Goal: Information Seeking & Learning: Check status

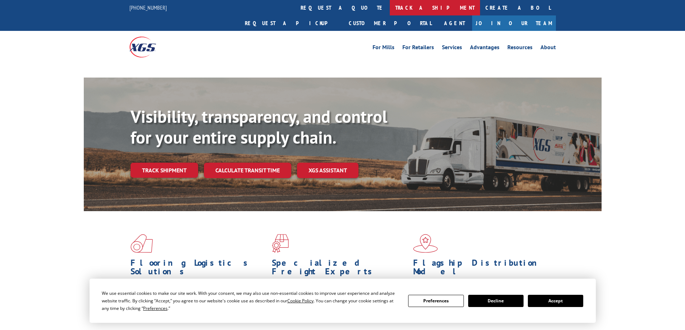
click at [390, 11] on link "track a shipment" at bounding box center [435, 7] width 90 height 15
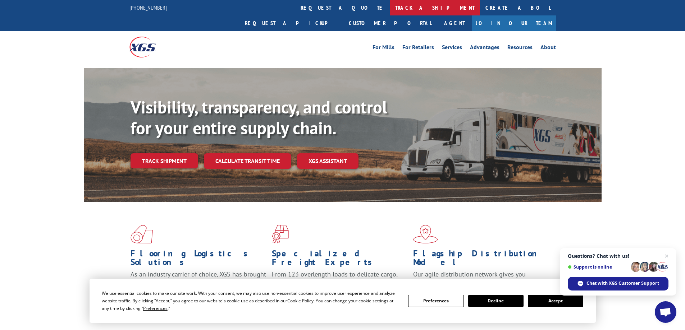
click at [390, 10] on link "track a shipment" at bounding box center [435, 7] width 90 height 15
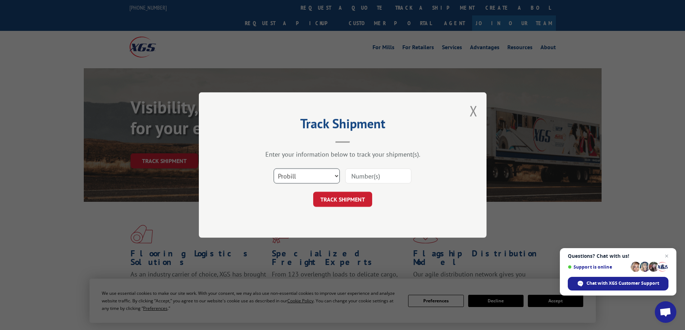
click at [310, 175] on select "Select category... Probill BOL PO" at bounding box center [307, 176] width 66 height 15
select select "bol"
click at [274, 169] on select "Select category... Probill BOL PO" at bounding box center [307, 176] width 66 height 15
click at [371, 179] on input at bounding box center [378, 176] width 66 height 15
paste input "AA04929278"
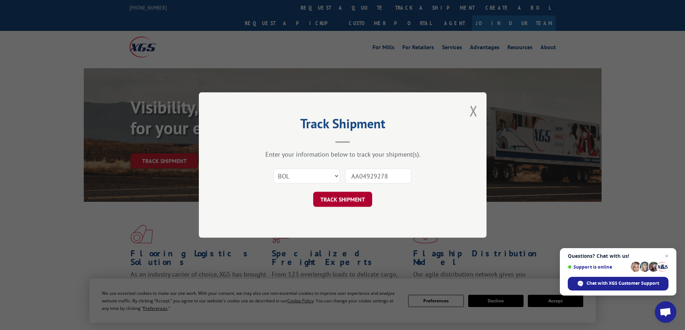
type input "AA04929278"
click at [363, 198] on button "TRACK SHIPMENT" at bounding box center [342, 199] width 59 height 15
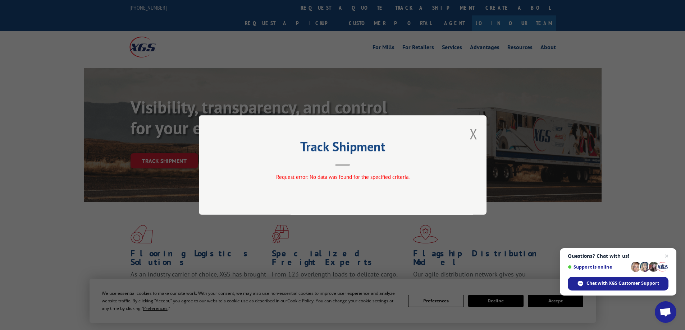
click at [306, 10] on div "Track Shipment Request error: No data was found for the specified criteria." at bounding box center [342, 165] width 685 height 330
click at [475, 133] on button "Close modal" at bounding box center [474, 133] width 8 height 19
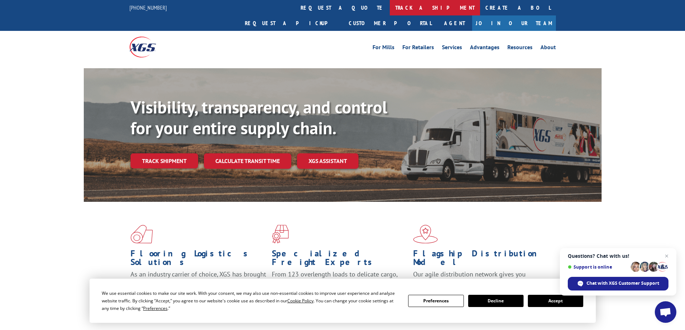
click at [390, 9] on link "track a shipment" at bounding box center [435, 7] width 90 height 15
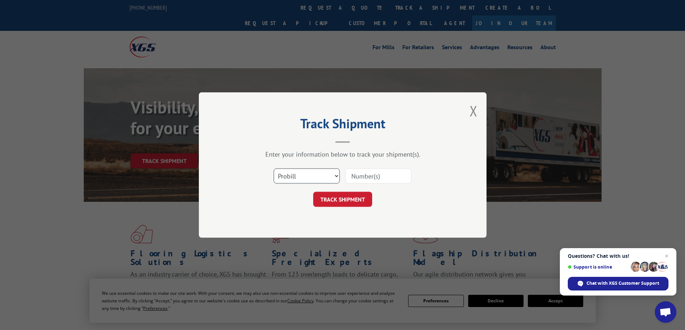
click at [325, 175] on select "Select category... Probill BOL PO" at bounding box center [307, 176] width 66 height 15
select select "bol"
click at [274, 169] on select "Select category... Probill BOL PO" at bounding box center [307, 176] width 66 height 15
click at [348, 174] on input at bounding box center [378, 176] width 66 height 15
paste input "AA04929278"
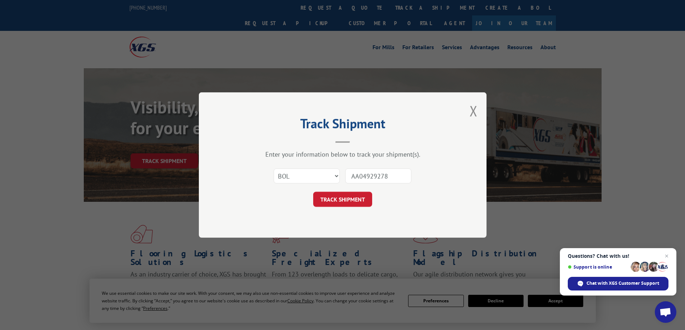
click at [352, 174] on input "AA04929278" at bounding box center [378, 176] width 66 height 15
type input "AA04929278"
click at [366, 201] on button "TRACK SHIPMENT" at bounding box center [342, 199] width 59 height 15
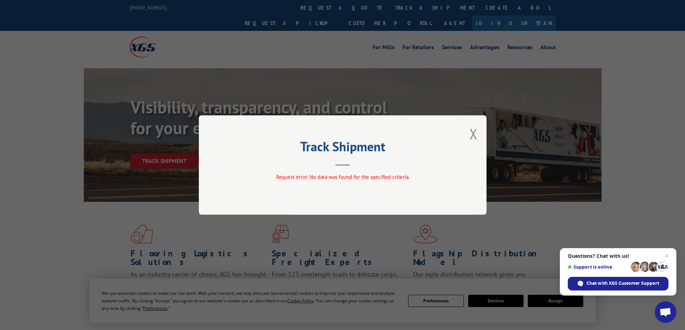
click at [478, 136] on div "Track Shipment Request error: No data was found for the specified criteria." at bounding box center [343, 165] width 288 height 100
click at [476, 136] on button "Close modal" at bounding box center [474, 133] width 8 height 19
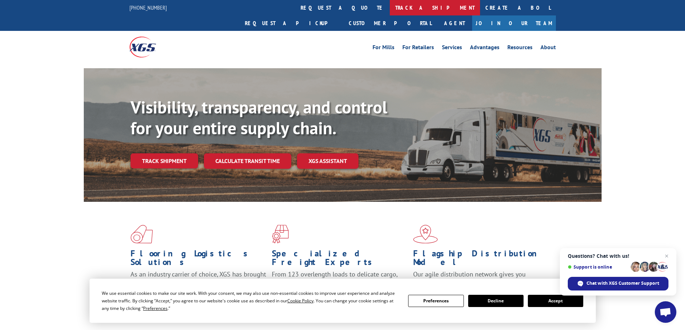
click at [390, 12] on link "track a shipment" at bounding box center [435, 7] width 90 height 15
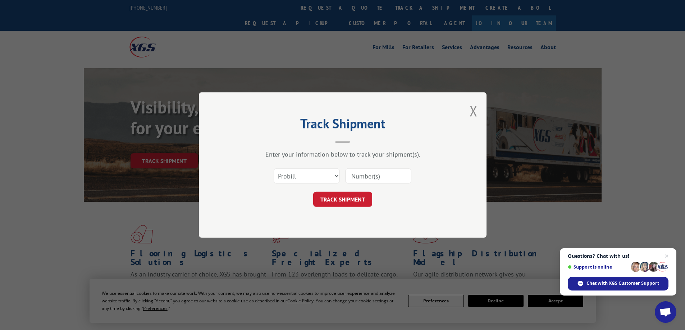
click at [359, 176] on input at bounding box center [378, 176] width 66 height 15
paste input "17095422"
type input "17095422"
click at [355, 204] on button "TRACK SHIPMENT" at bounding box center [342, 199] width 59 height 15
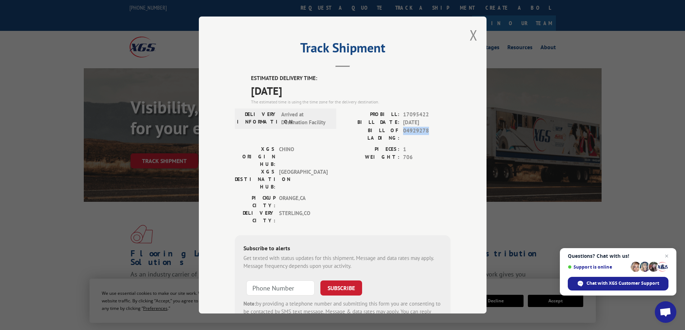
drag, startPoint x: 423, startPoint y: 131, endPoint x: 400, endPoint y: 134, distance: 23.3
click at [403, 134] on span "04929278" at bounding box center [426, 134] width 47 height 15
copy span "04929278"
